Goal: Browse casually: Explore the website without a specific task or goal

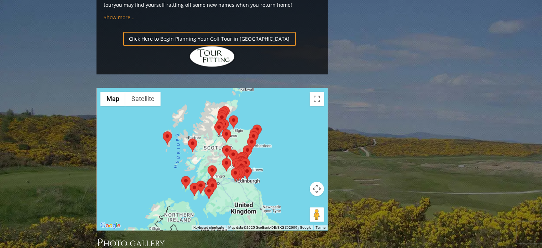
scroll to position [808, 0]
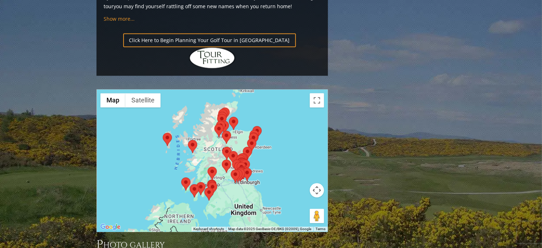
click at [163, 133] on area at bounding box center [163, 133] width 0 height 0
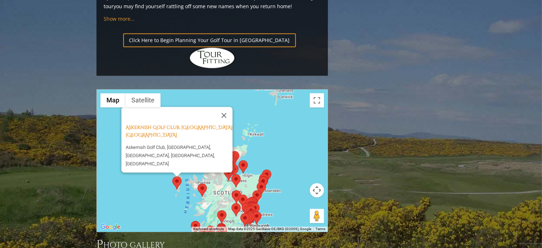
click at [198, 183] on area at bounding box center [198, 183] width 0 height 0
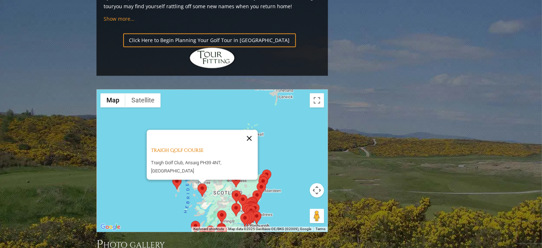
click at [252, 129] on button "Close" at bounding box center [249, 137] width 17 height 17
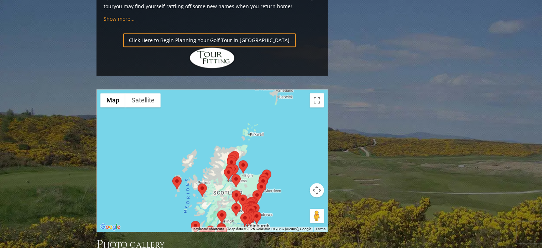
click at [239, 160] on area at bounding box center [239, 160] width 0 height 0
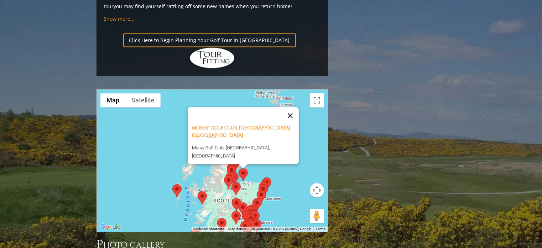
click at [291, 107] on button "Close" at bounding box center [290, 115] width 17 height 17
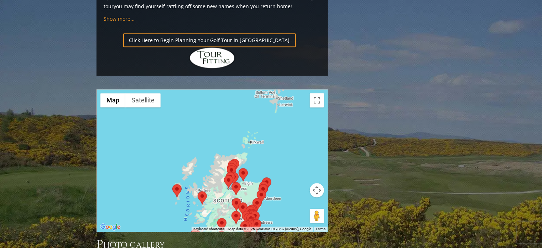
click at [281, 114] on div "To navigate, press the arrow keys." at bounding box center [212, 160] width 231 height 142
click at [282, 114] on div at bounding box center [212, 160] width 231 height 142
click at [285, 93] on div at bounding box center [212, 160] width 231 height 142
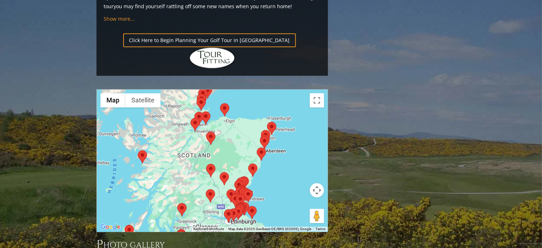
drag, startPoint x: 278, startPoint y: 111, endPoint x: 301, endPoint y: 17, distance: 96.4
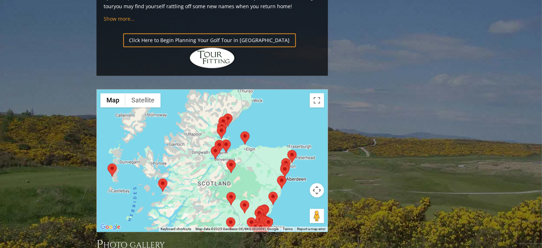
drag, startPoint x: 296, startPoint y: 93, endPoint x: 317, endPoint y: 122, distance: 35.7
click at [317, 122] on div at bounding box center [212, 160] width 231 height 142
click at [281, 158] on area at bounding box center [281, 158] width 0 height 0
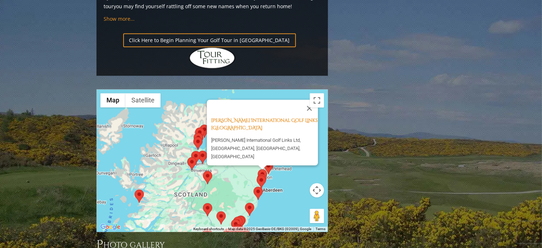
click at [285, 171] on div "[PERSON_NAME] International Golf Links Scotland [PERSON_NAME] International Gol…" at bounding box center [304, 171] width 231 height 0
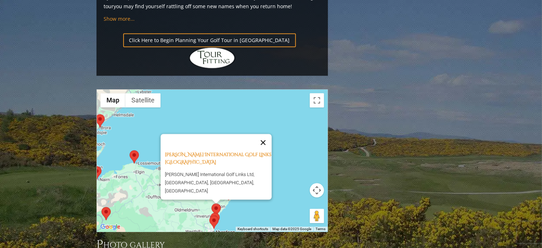
click at [266, 134] on button "Close" at bounding box center [263, 142] width 17 height 17
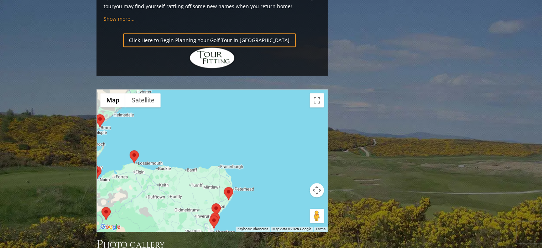
click at [224, 187] on area at bounding box center [224, 187] width 0 height 0
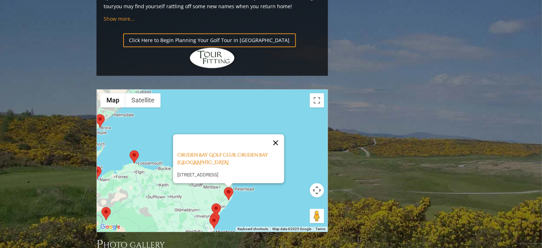
click at [280, 134] on button "Close" at bounding box center [275, 142] width 17 height 17
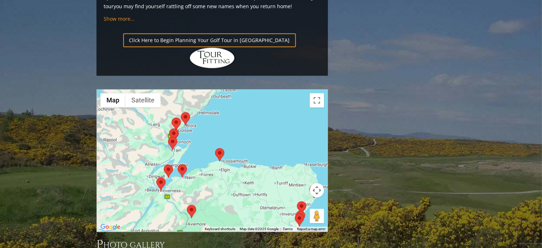
drag, startPoint x: 213, startPoint y: 69, endPoint x: 300, endPoint y: 67, distance: 86.6
click at [300, 89] on div at bounding box center [212, 160] width 231 height 142
click at [156, 177] on area at bounding box center [156, 177] width 0 height 0
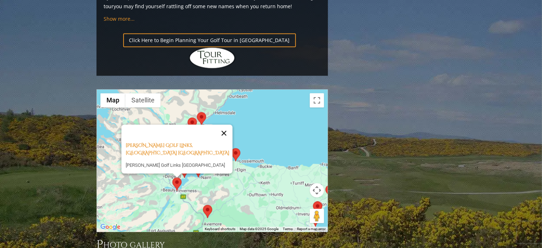
click at [225, 124] on button "Close" at bounding box center [224, 132] width 17 height 17
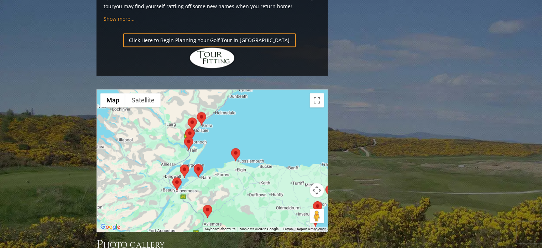
click at [180, 164] on area at bounding box center [180, 164] width 0 height 0
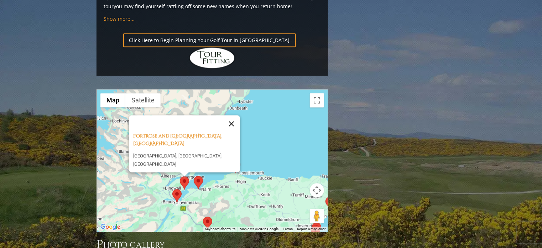
click at [237, 115] on button "Close" at bounding box center [231, 123] width 17 height 17
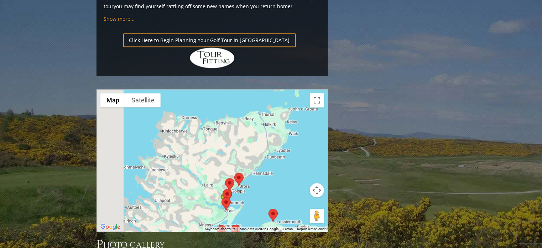
drag, startPoint x: 293, startPoint y: 64, endPoint x: 331, endPoint y: 113, distance: 62.3
